Goal: Communication & Community: Ask a question

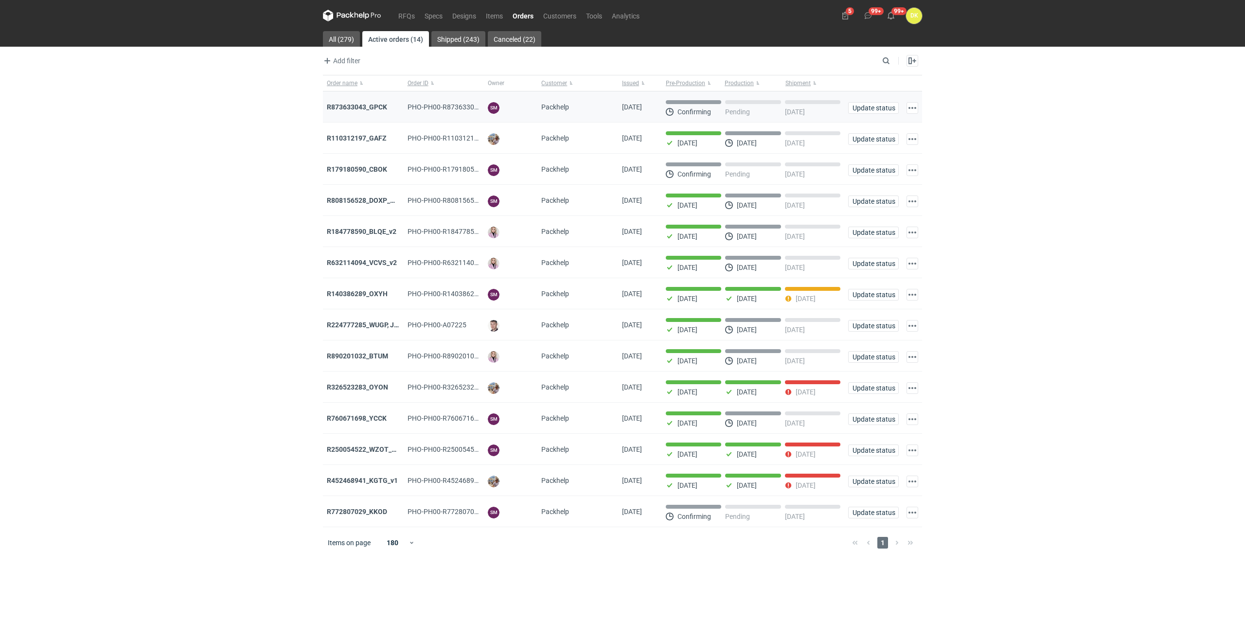
click at [375, 111] on div "R873633043_GPCK" at bounding box center [363, 107] width 73 height 10
click at [375, 101] on div "R873633043_GPCK" at bounding box center [363, 106] width 81 height 31
click at [380, 104] on strong "R873633043_GPCK" at bounding box center [357, 107] width 60 height 8
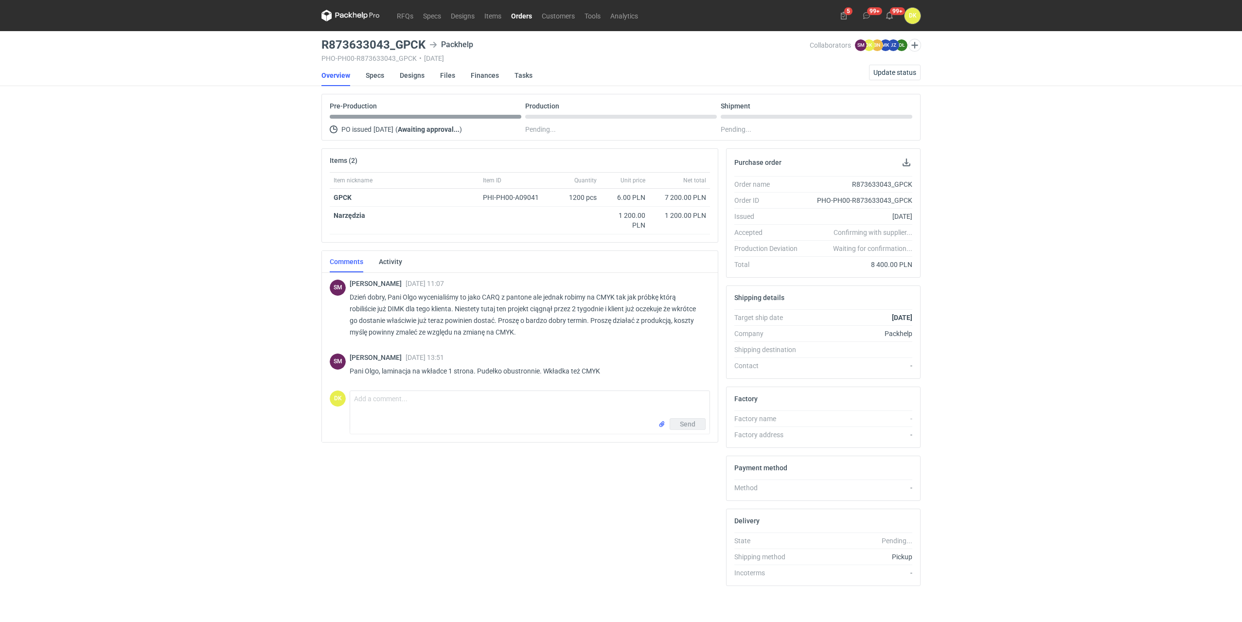
click at [519, 13] on link "Orders" at bounding box center [521, 16] width 31 height 12
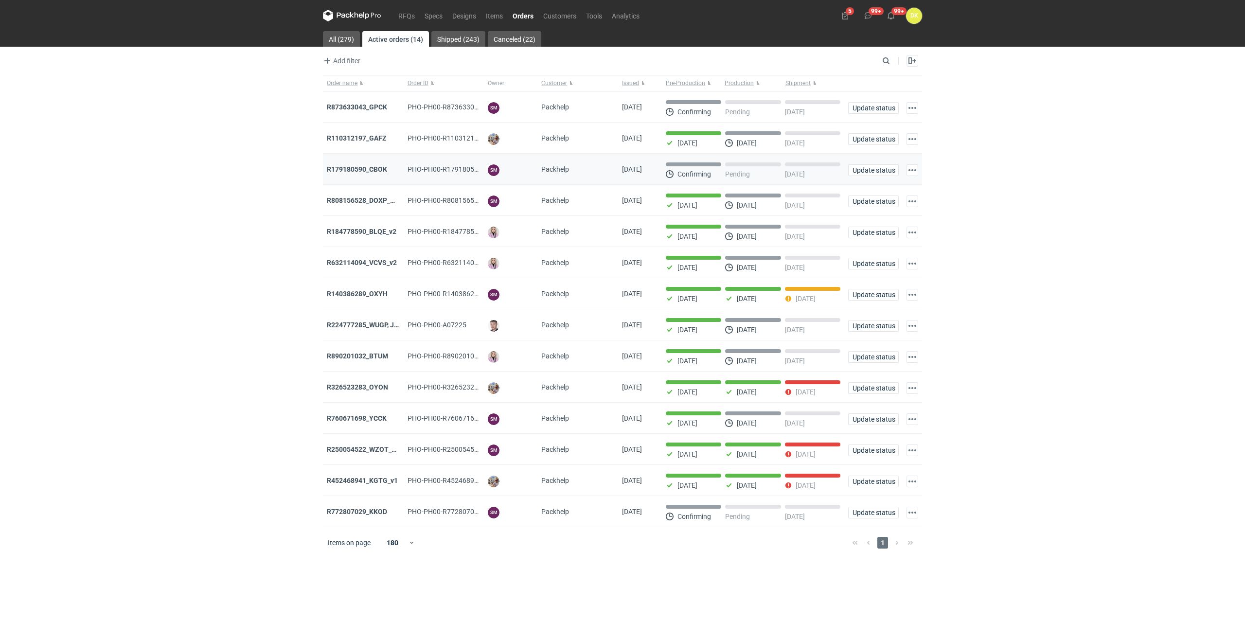
click at [346, 165] on div "R179180590_CBOK" at bounding box center [363, 169] width 73 height 10
click at [348, 168] on strong "R179180590_CBOK" at bounding box center [357, 169] width 60 height 8
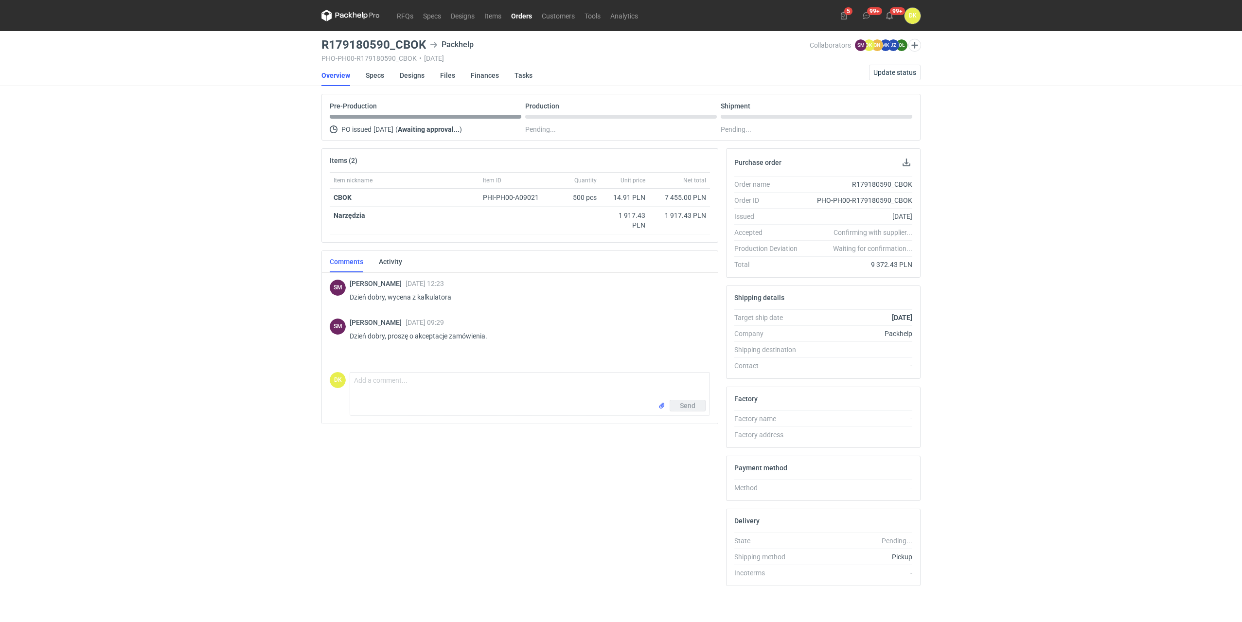
click at [396, 75] on li "Specs" at bounding box center [383, 75] width 34 height 21
click at [405, 75] on link "Designs" at bounding box center [412, 75] width 25 height 21
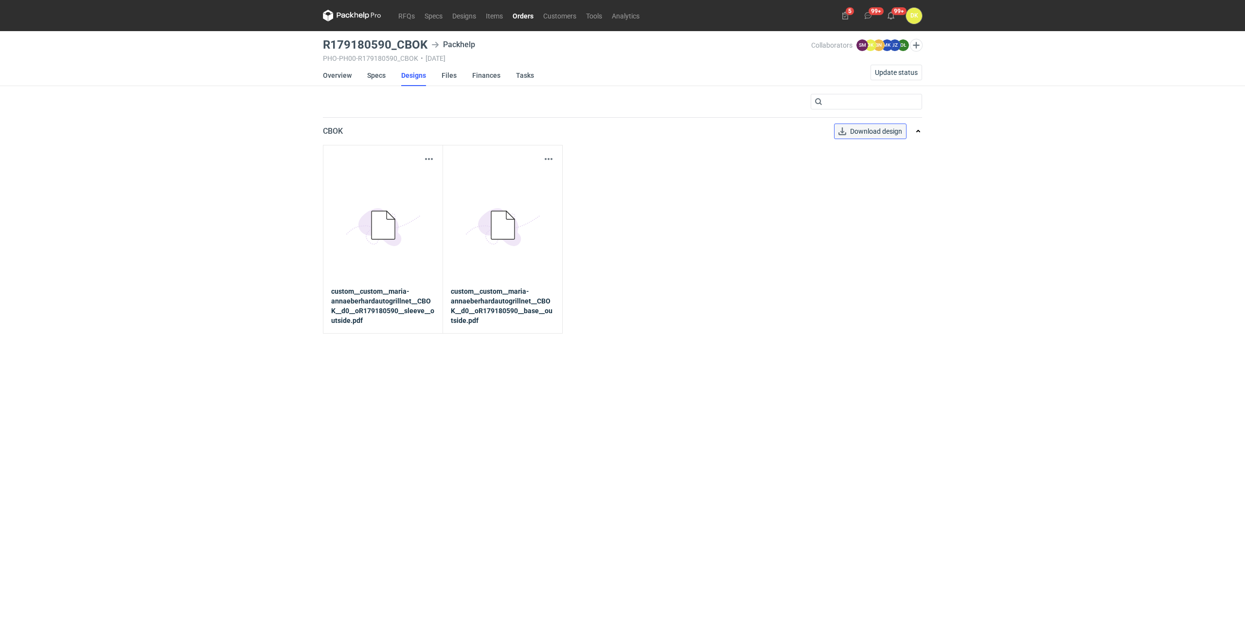
click at [856, 126] on link "Download design" at bounding box center [870, 132] width 72 height 16
drag, startPoint x: 424, startPoint y: 44, endPoint x: 297, endPoint y: 47, distance: 127.0
click at [297, 47] on div "RFQs Specs Designs Items Orders Customers Tools Analytics 5 99+ 99+ DK [PERSON_…" at bounding box center [622, 311] width 1245 height 622
click at [302, 41] on div "RFQs Specs Designs Items Orders Customers Tools Analytics 5 99+ 99+ DK [PERSON_…" at bounding box center [622, 311] width 1245 height 622
drag, startPoint x: 426, startPoint y: 43, endPoint x: 326, endPoint y: 50, distance: 99.9
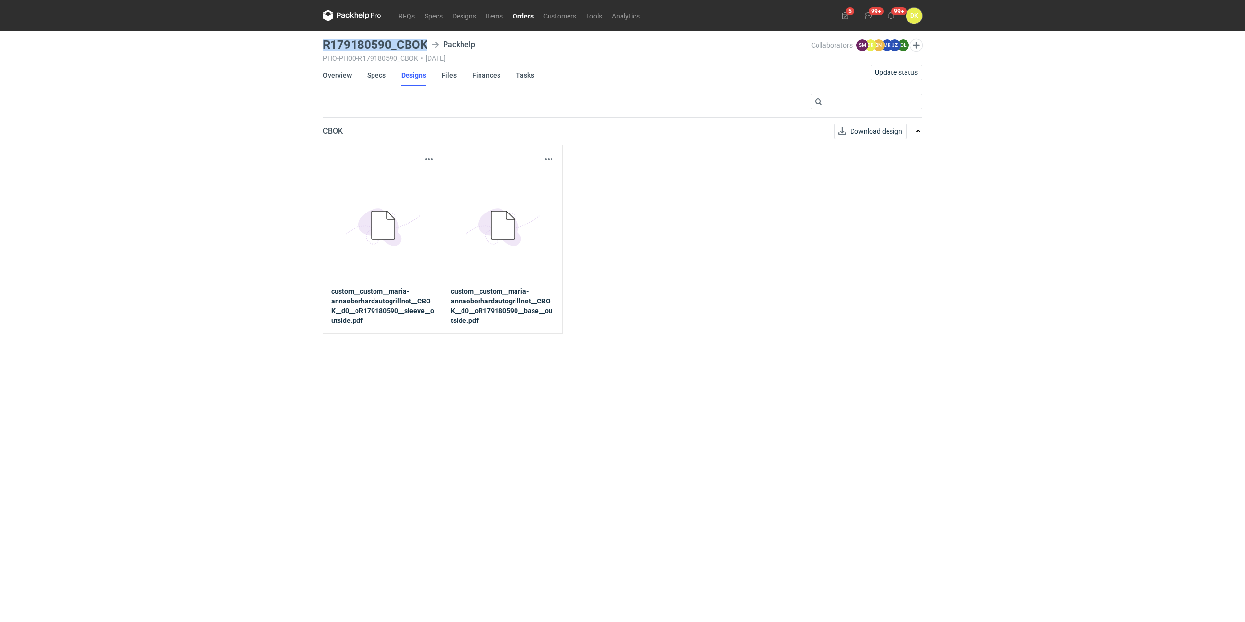
click at [326, 50] on h3 "R179180590_CBOK" at bounding box center [375, 45] width 105 height 12
copy h3 "R179180590_CBOK"
click at [334, 72] on link "Overview" at bounding box center [337, 75] width 29 height 21
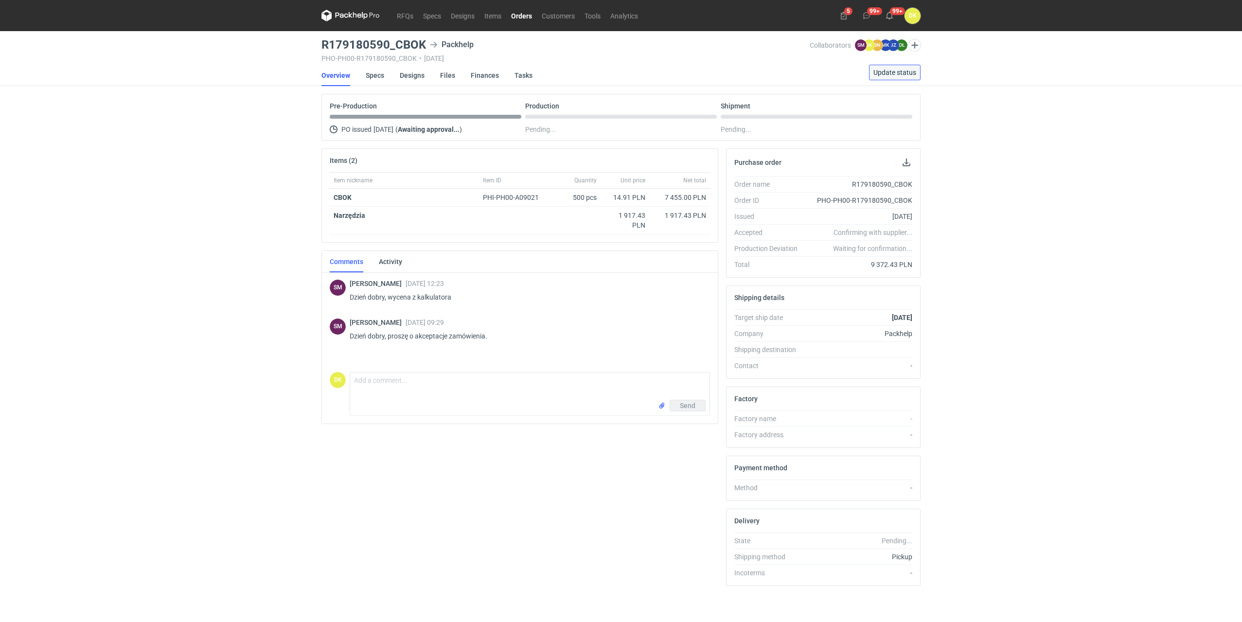
click at [912, 70] on span "Update status" at bounding box center [894, 72] width 43 height 7
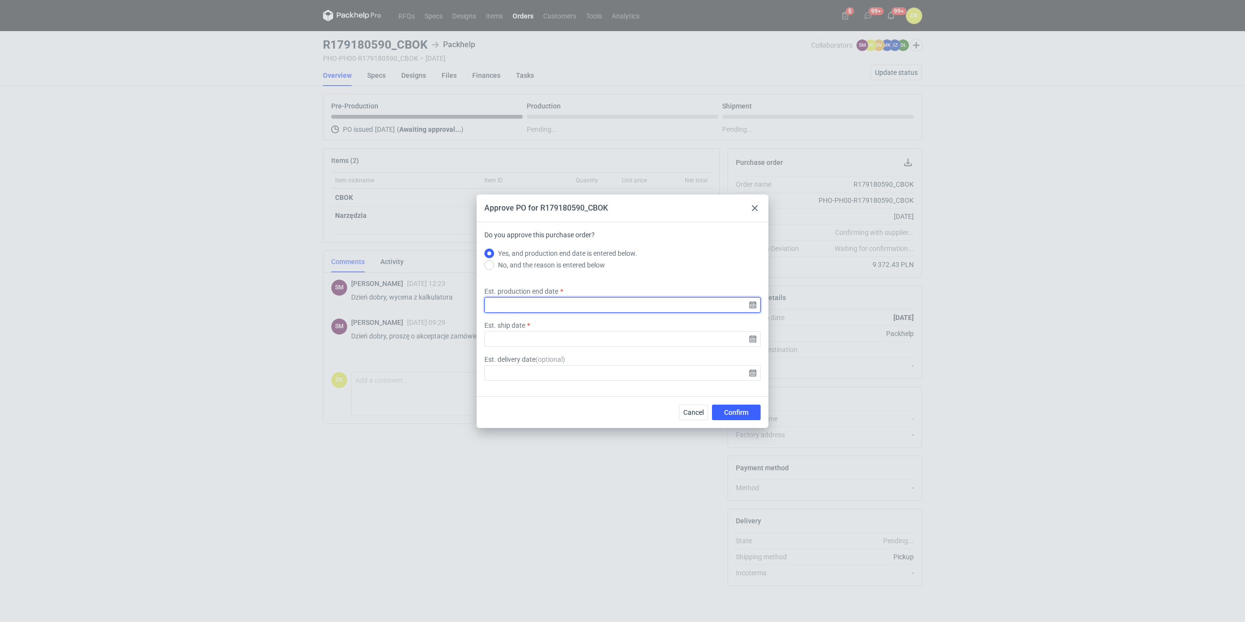
click at [543, 306] on input "Est. production end date" at bounding box center [622, 305] width 276 height 16
click at [670, 242] on use "Go forward 1 month" at bounding box center [673, 242] width 7 height 6
click at [589, 331] on button "20" at bounding box center [591, 326] width 16 height 16
type input "[DATE]"
click at [749, 338] on input "Est. ship date" at bounding box center [622, 339] width 276 height 16
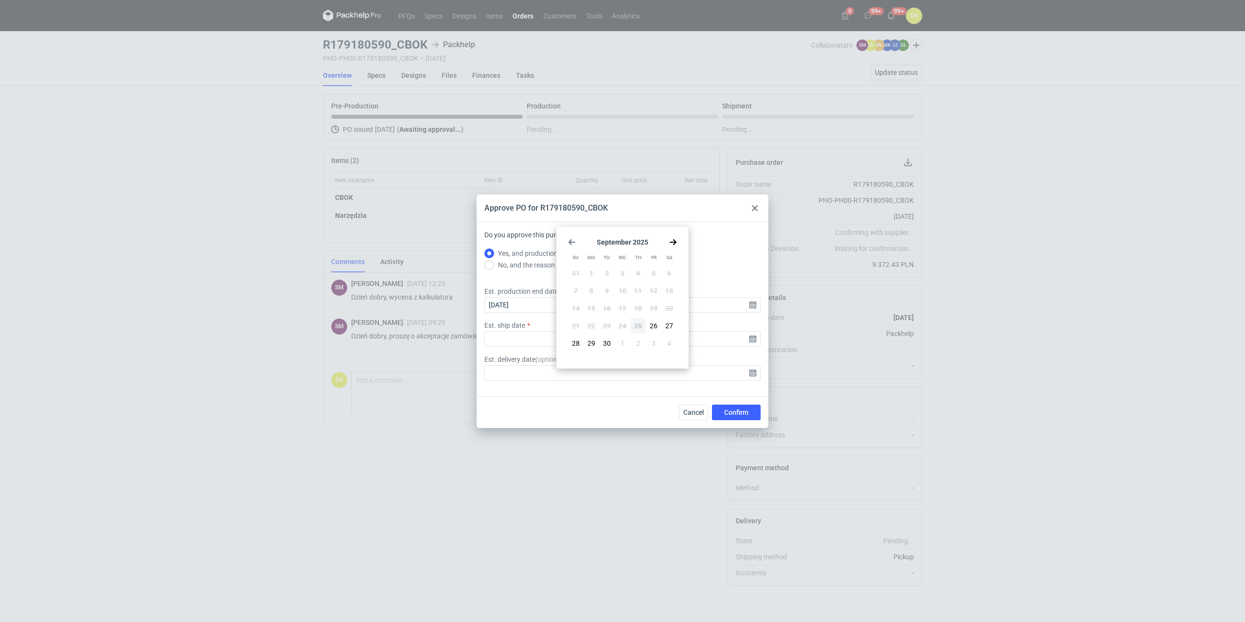
click at [673, 241] on icon "Go forward 1 month" at bounding box center [673, 242] width 8 height 8
click at [605, 324] on span "21" at bounding box center [607, 326] width 8 height 10
type input "[DATE]"
click at [738, 415] on span "Confirm" at bounding box center [736, 412] width 24 height 7
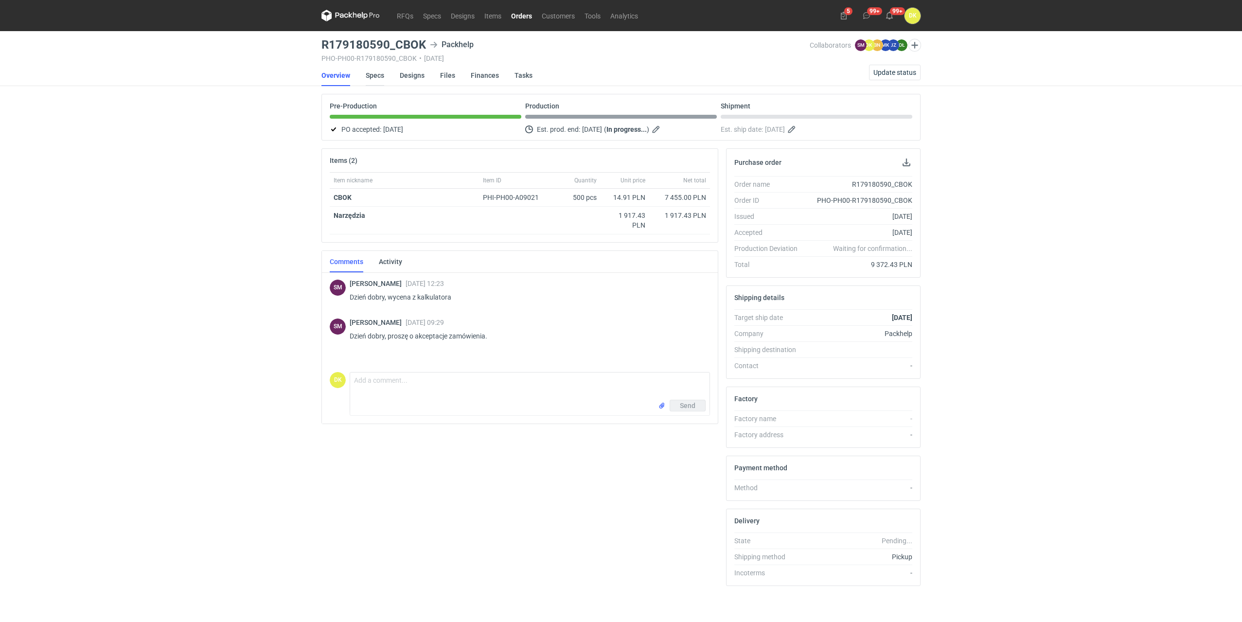
click at [377, 74] on link "Specs" at bounding box center [375, 75] width 18 height 21
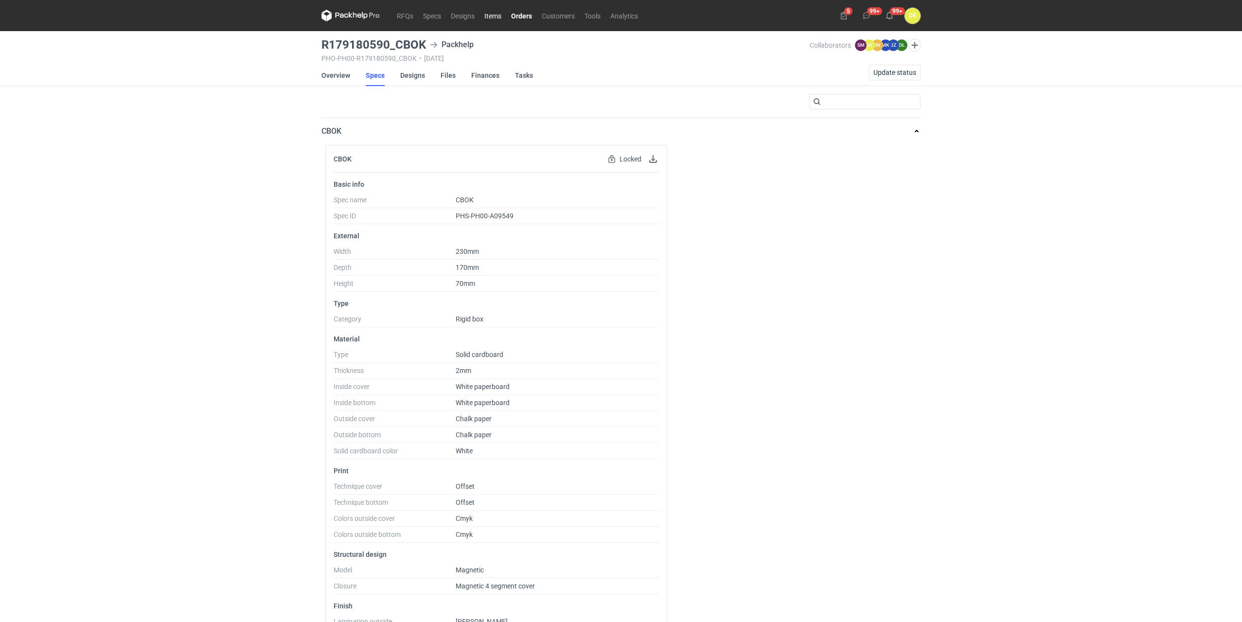
click at [491, 14] on link "Items" at bounding box center [492, 16] width 27 height 12
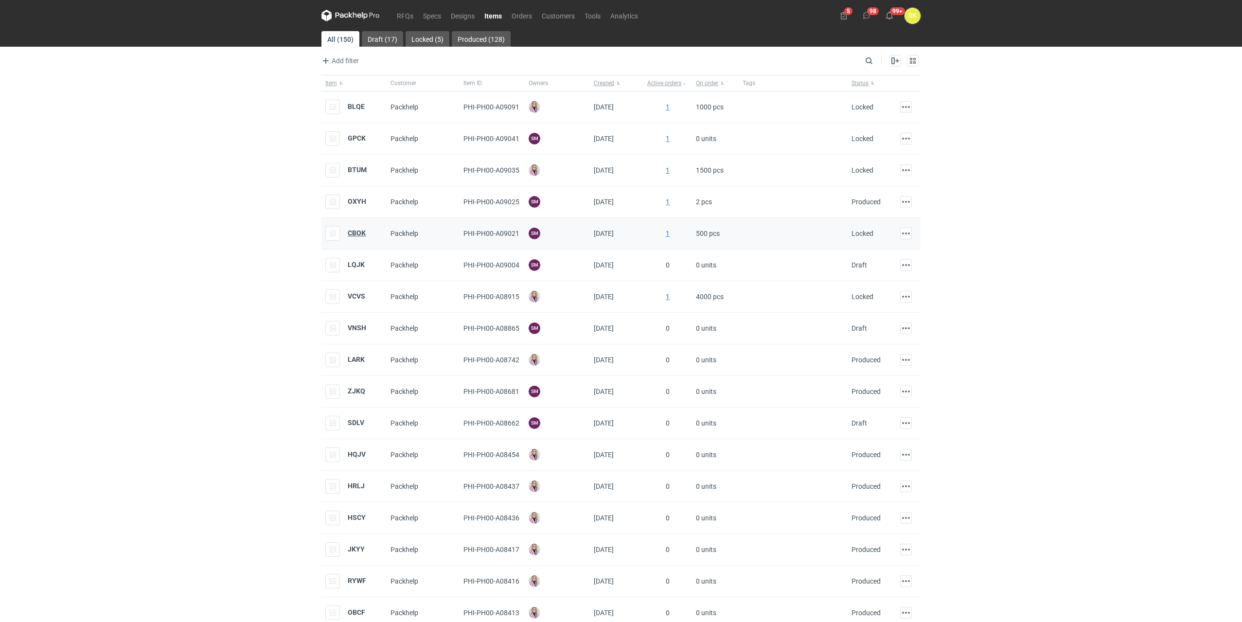
click at [352, 230] on strong "CBOK" at bounding box center [357, 233] width 18 height 8
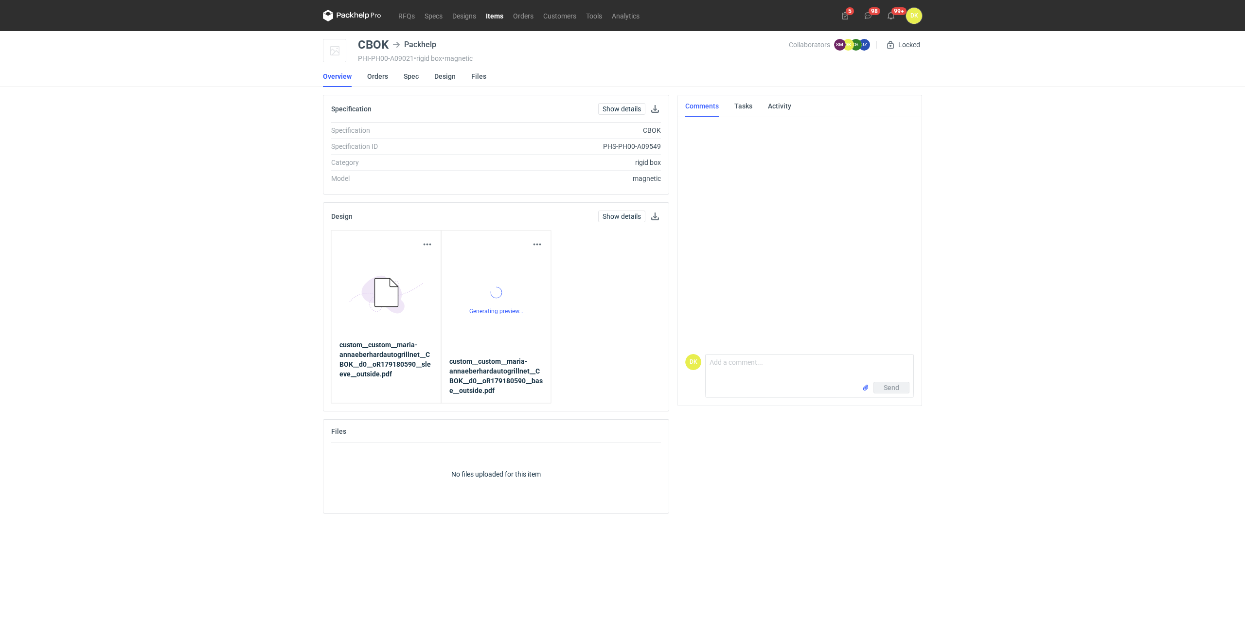
scroll to position [29, 0]
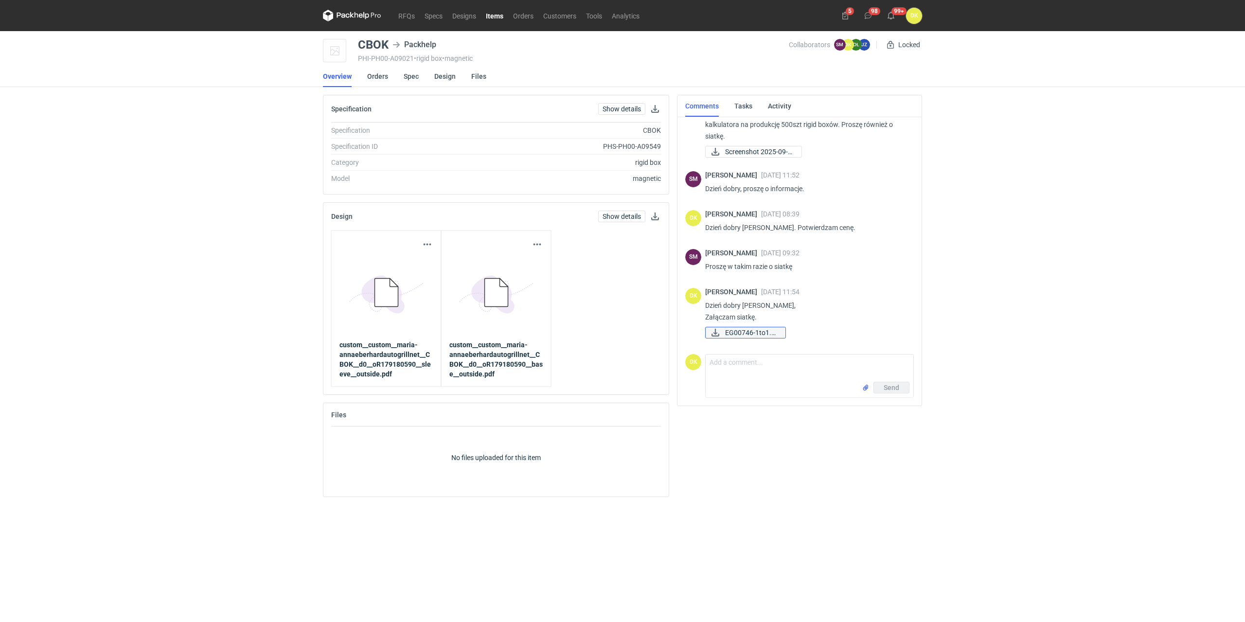
click at [756, 331] on span "EG00746-1to1.pdf" at bounding box center [751, 332] width 53 height 11
click at [738, 332] on span "EG00746-1to1.pdf" at bounding box center [751, 332] width 53 height 11
click at [346, 76] on link "Overview" at bounding box center [337, 76] width 29 height 21
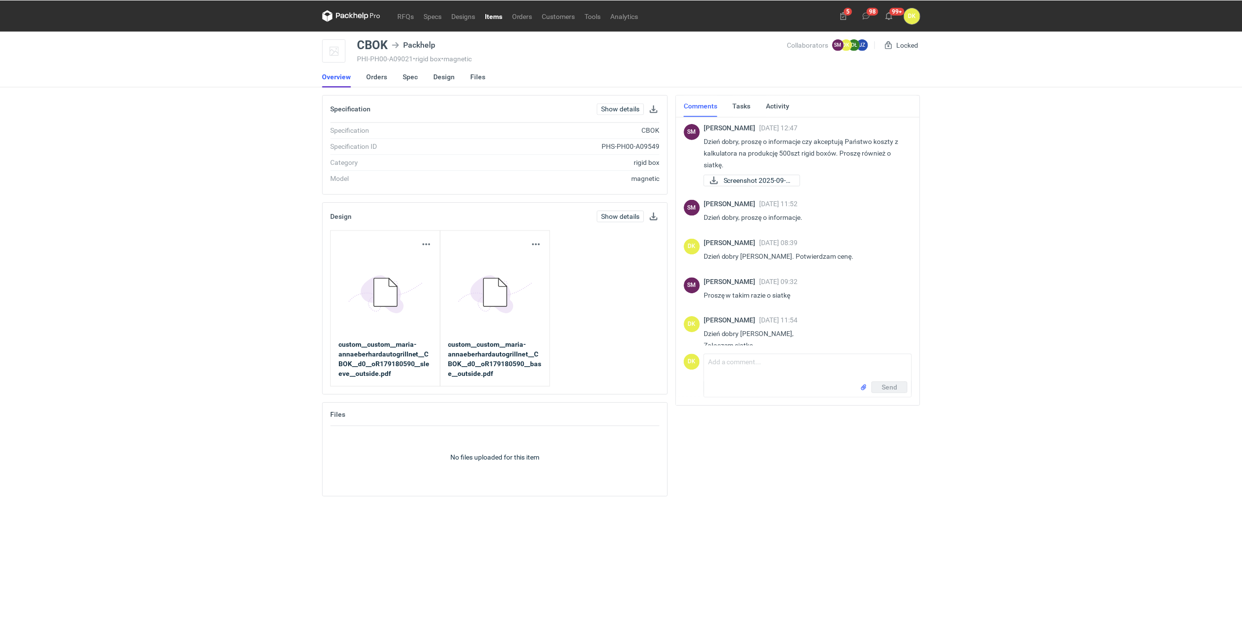
scroll to position [29, 0]
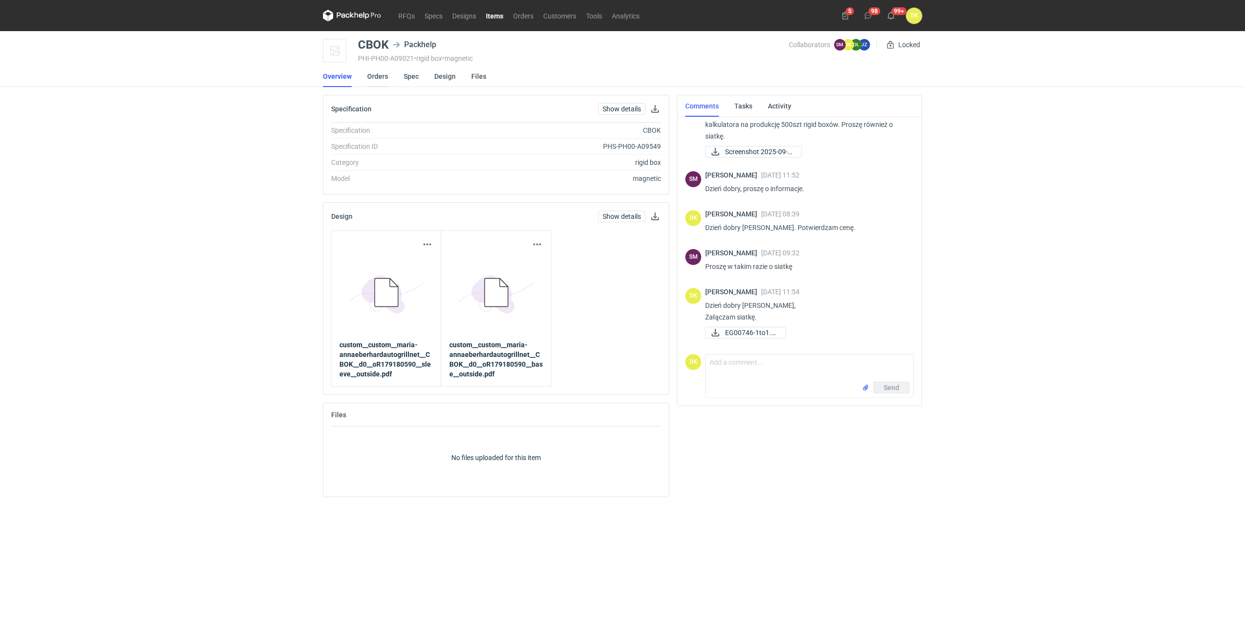
click at [375, 73] on link "Orders" at bounding box center [377, 76] width 21 height 21
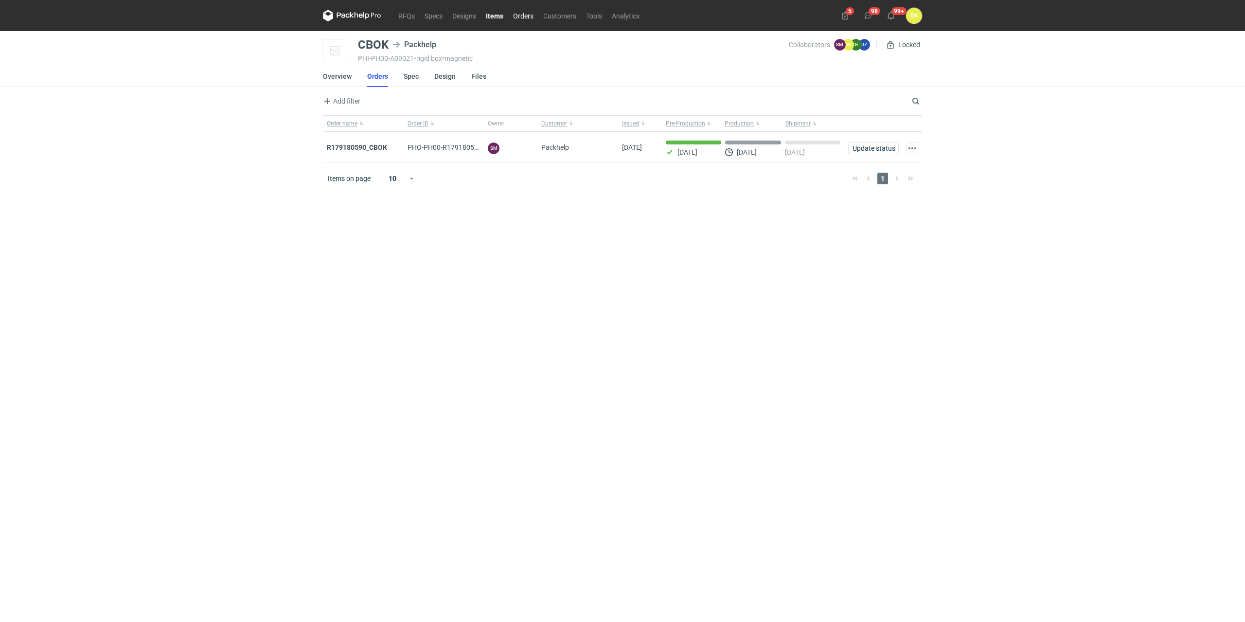
click at [524, 11] on link "Orders" at bounding box center [523, 16] width 30 height 12
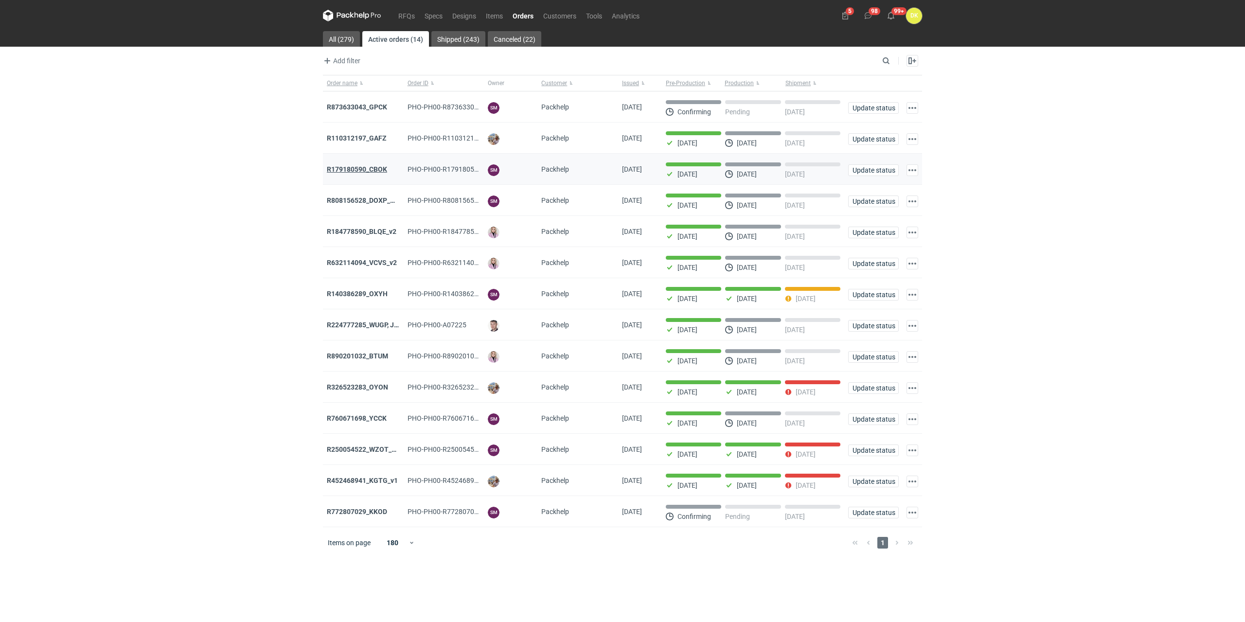
click at [375, 173] on strong "R179180590_CBOK" at bounding box center [357, 169] width 60 height 8
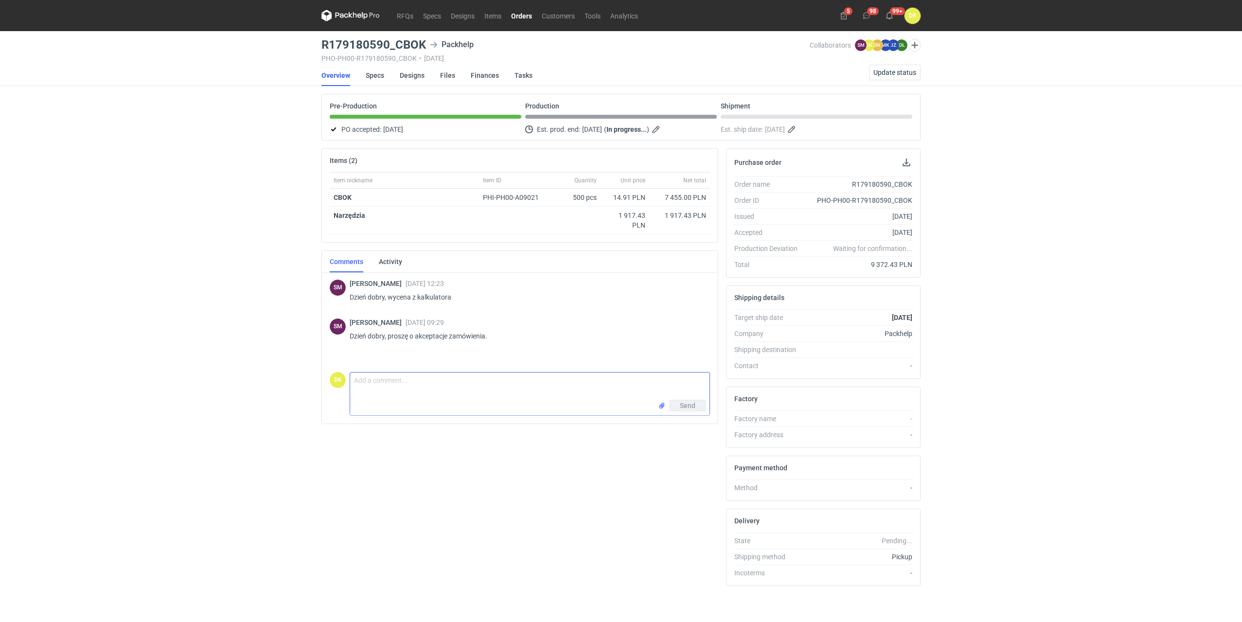
click at [392, 382] on textarea "Comment message" at bounding box center [529, 385] width 359 height 27
click at [364, 390] on textarea "Dzień dobry [PERSON_NAME]. Proszę o informację, czy cover ma być przyklejony do…" at bounding box center [529, 385] width 359 height 27
click at [402, 388] on textarea "Dzień dobry [PERSON_NAME]. Proszę o informację, czy cover ma być przyklejony do…" at bounding box center [529, 385] width 359 height 27
click at [366, 392] on textarea "Dzień dobry [PERSON_NAME]. Proszę o informację, czy cover ma być przyklejony do…" at bounding box center [529, 385] width 359 height 27
click at [358, 393] on textarea "Dzień dobry [PERSON_NAME]. Proszę o informację, czy cover ma być przyklejony do…" at bounding box center [529, 385] width 359 height 27
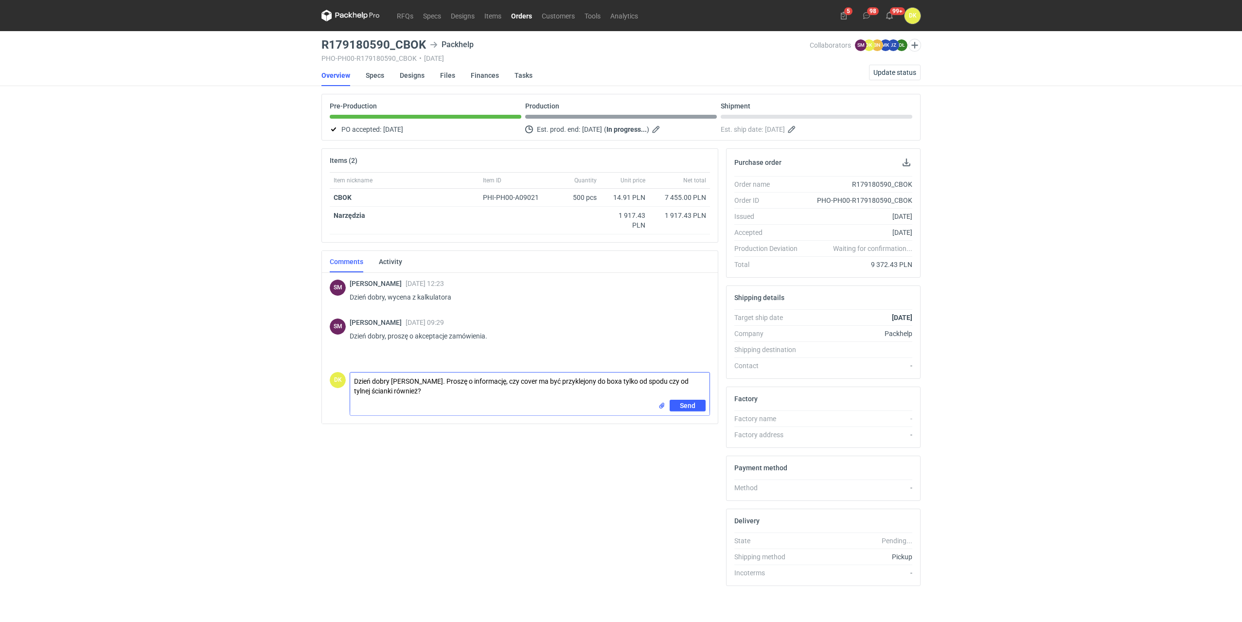
click at [358, 393] on textarea "Dzień dobry [PERSON_NAME]. Proszę o informację, czy cover ma być przyklejony do…" at bounding box center [529, 385] width 359 height 27
type textarea "Dzień dobry [PERSON_NAME]. Proszę o informację, czy cover ma być przyklejony do…"
click at [701, 408] on button "Send" at bounding box center [688, 406] width 36 height 12
